Goal: Use online tool/utility: Utilize a website feature to perform a specific function

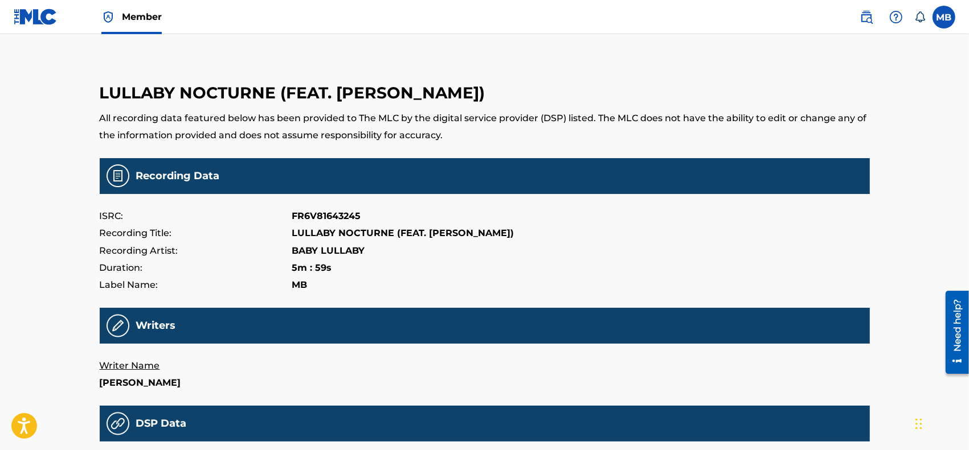
click at [29, 22] on img at bounding box center [36, 17] width 44 height 17
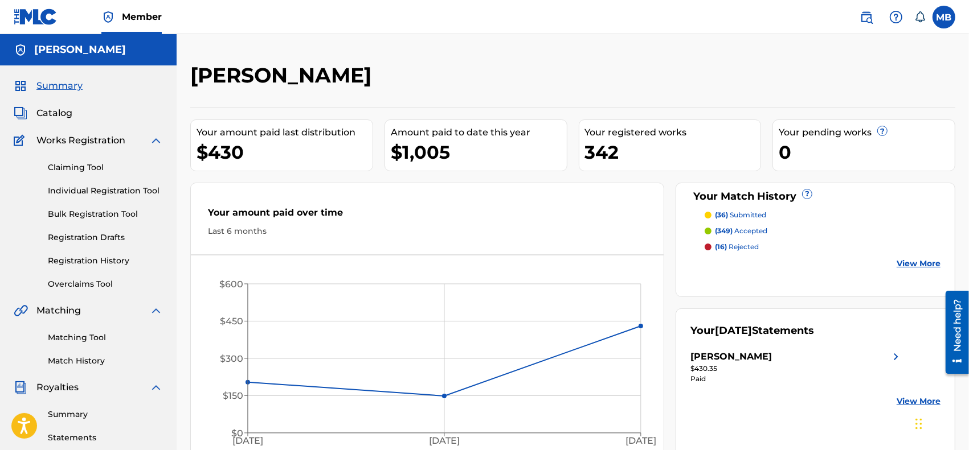
click at [67, 337] on link "Matching Tool" at bounding box center [105, 338] width 115 height 12
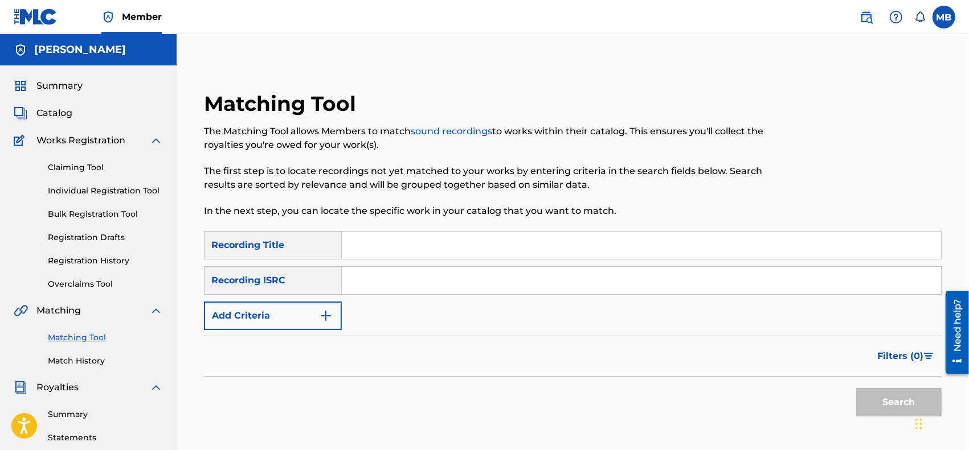
click at [355, 295] on div "SearchWithCriteria37c663d6-4aa0-4580-a330-8a08c9ae05f3 Recording Title SearchWi…" at bounding box center [573, 280] width 738 height 99
click at [325, 312] on img "Search Form" at bounding box center [326, 316] width 14 height 14
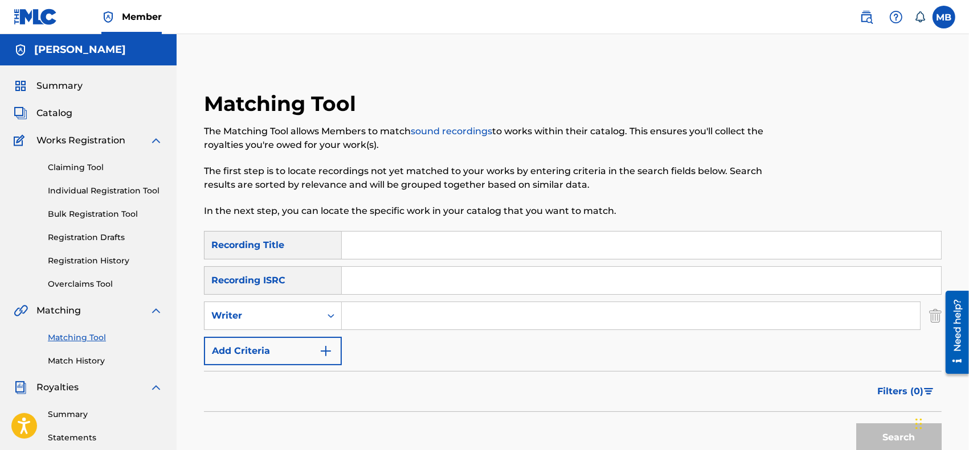
click at [349, 313] on input "Search Form" at bounding box center [631, 315] width 578 height 27
type input "[PERSON_NAME]"
click at [856, 424] on button "Search" at bounding box center [898, 438] width 85 height 28
click at [80, 89] on span "Summary" at bounding box center [59, 86] width 46 height 14
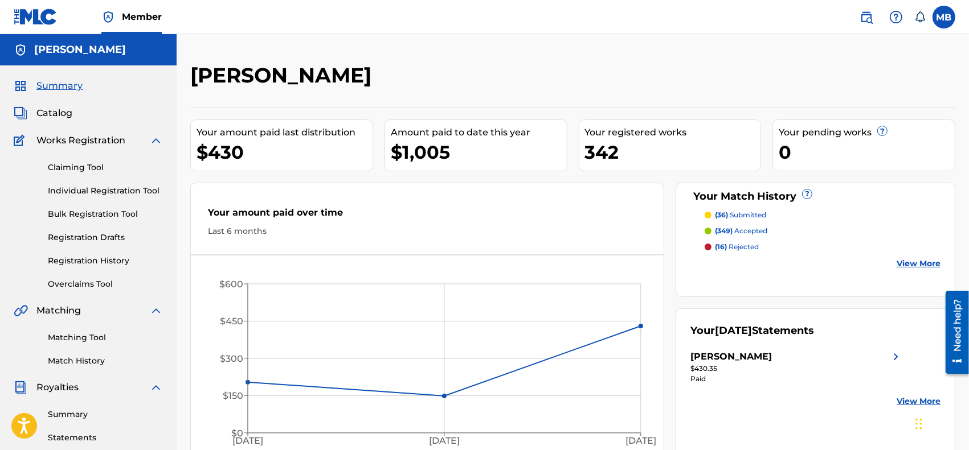
click at [71, 110] on span "Catalog" at bounding box center [54, 113] width 36 height 14
